Goal: Book appointment/travel/reservation

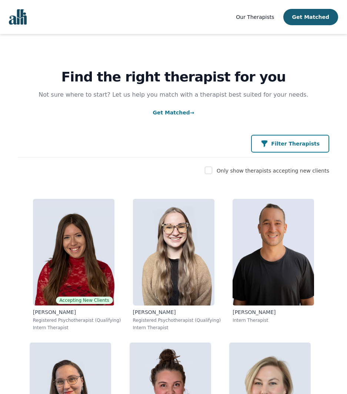
click at [281, 144] on p "Filter Therapists" at bounding box center [295, 143] width 49 height 7
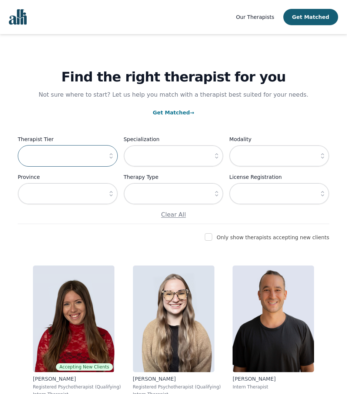
click at [43, 158] on input "text" at bounding box center [68, 155] width 100 height 21
click at [108, 156] on icon "button" at bounding box center [110, 155] width 7 height 7
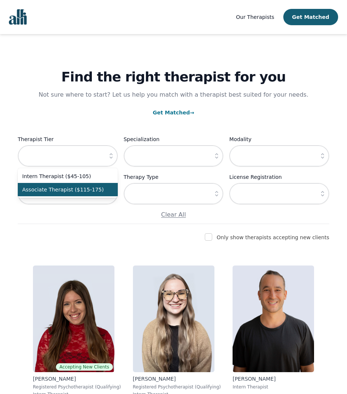
click at [98, 192] on span "Associate Therapist ($115-175)" at bounding box center [63, 189] width 82 height 7
type input "Associate Therapist ($115-175)"
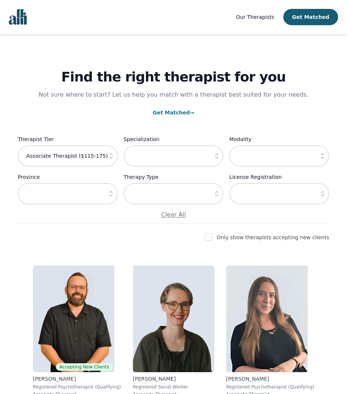
click at [216, 191] on icon "button" at bounding box center [216, 193] width 7 height 7
click at [55, 350] on img at bounding box center [73, 318] width 81 height 107
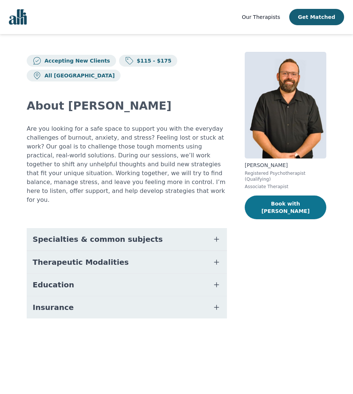
click at [291, 201] on button "Book with [PERSON_NAME]" at bounding box center [284, 208] width 81 height 24
